Goal: Task Accomplishment & Management: Manage account settings

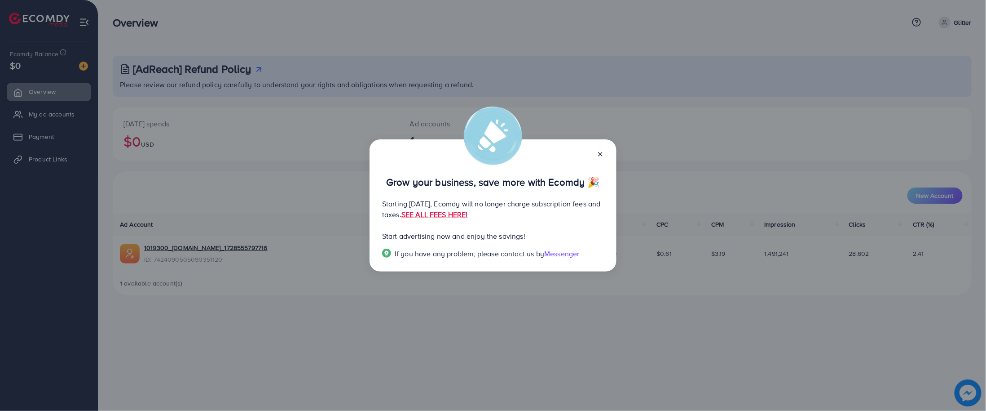
click at [604, 157] on icon at bounding box center [600, 153] width 7 height 7
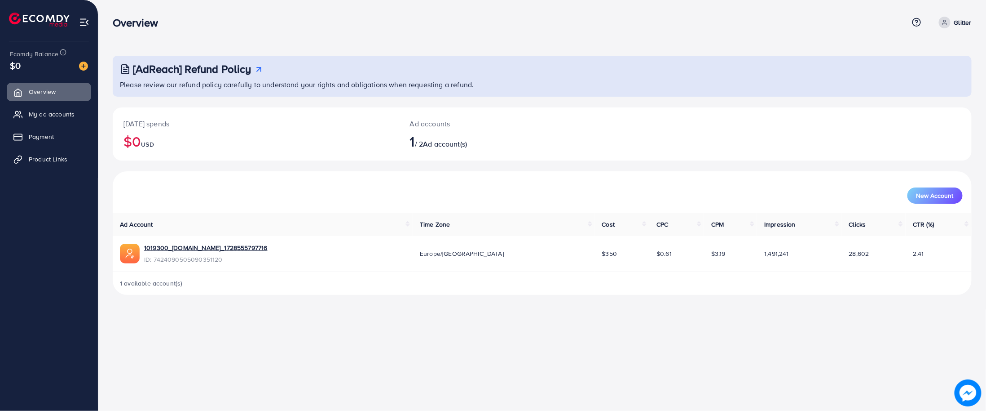
click at [536, 27] on div "Overview" at bounding box center [511, 22] width 796 height 13
click at [948, 15] on div "Overview Help Center Contact Support Term and policy About Us Glitter Profile L…" at bounding box center [542, 22] width 859 height 24
click at [945, 22] on icon at bounding box center [945, 22] width 6 height 6
click at [246, 248] on link "1019300_glittergemstone.com_1728555797716" at bounding box center [206, 247] width 124 height 9
click at [29, 141] on link "Payment" at bounding box center [49, 137] width 84 height 18
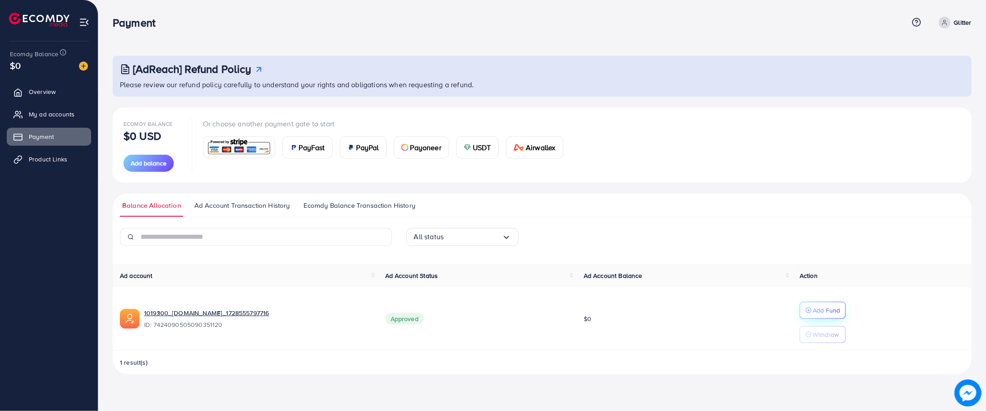
click at [826, 309] on p "Add Fund" at bounding box center [826, 310] width 27 height 11
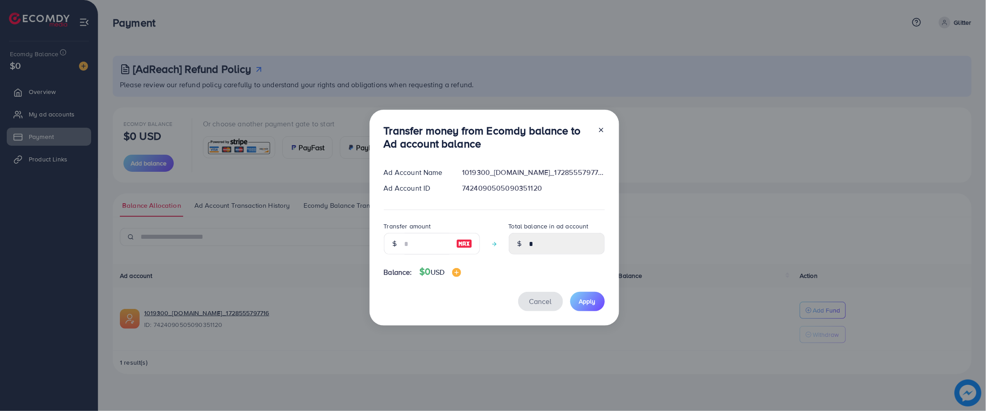
click at [534, 299] on span "Cancel" at bounding box center [541, 301] width 22 height 10
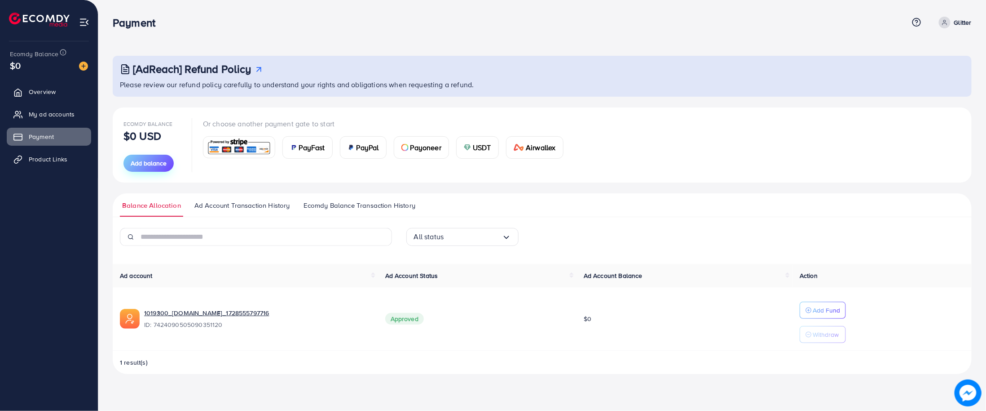
click at [145, 161] on span "Add balance" at bounding box center [149, 163] width 36 height 9
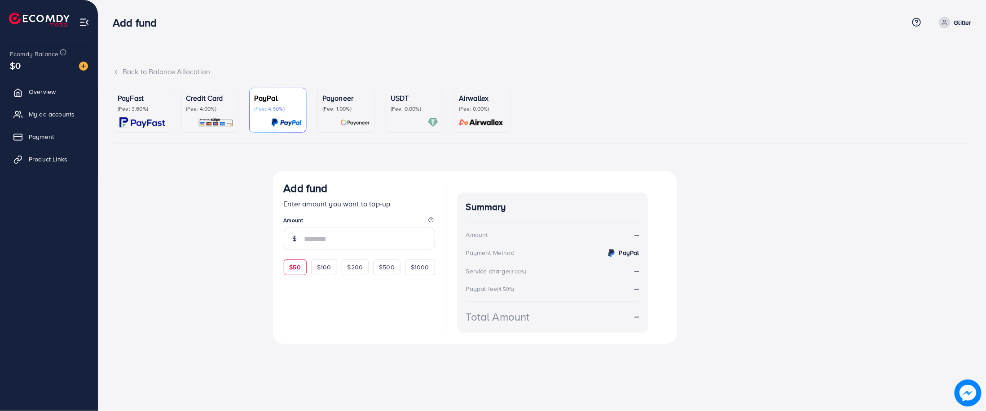
click at [296, 262] on div "$50" at bounding box center [295, 266] width 23 height 15
type input "**"
click at [153, 117] on img at bounding box center [142, 122] width 46 height 10
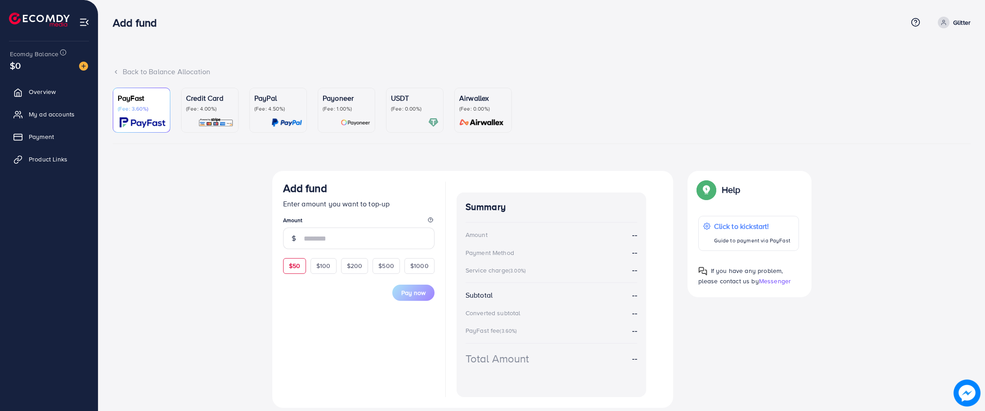
click at [295, 266] on span "$50" at bounding box center [294, 265] width 11 height 9
type input "**"
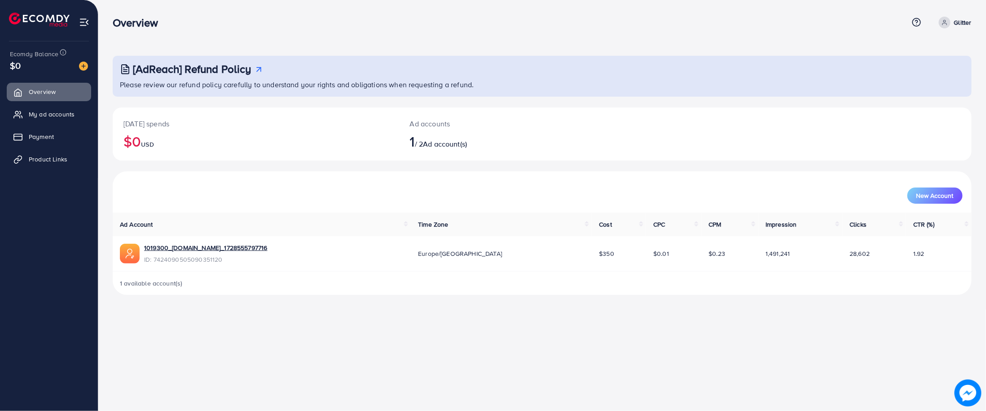
click at [946, 24] on icon at bounding box center [945, 22] width 6 height 6
click at [911, 51] on span "Profile" at bounding box center [916, 53] width 21 height 11
select select "********"
click at [205, 247] on link "1019300_glittergemstone.com_1728555797716" at bounding box center [206, 247] width 124 height 9
